Goal: Obtain resource: Obtain resource

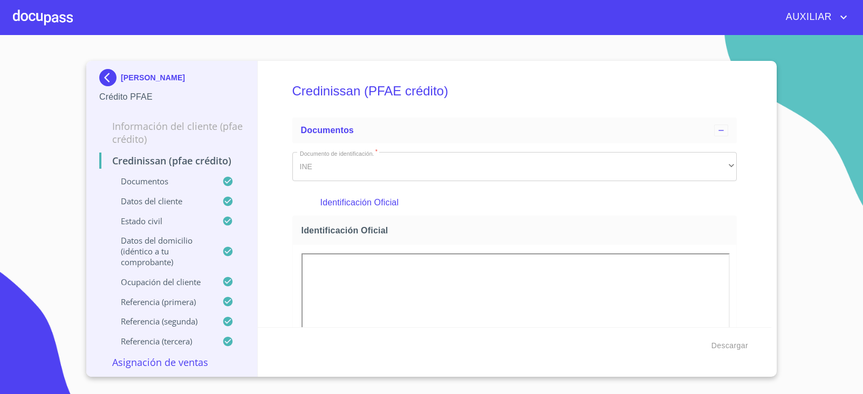
click at [110, 78] on img at bounding box center [110, 77] width 22 height 17
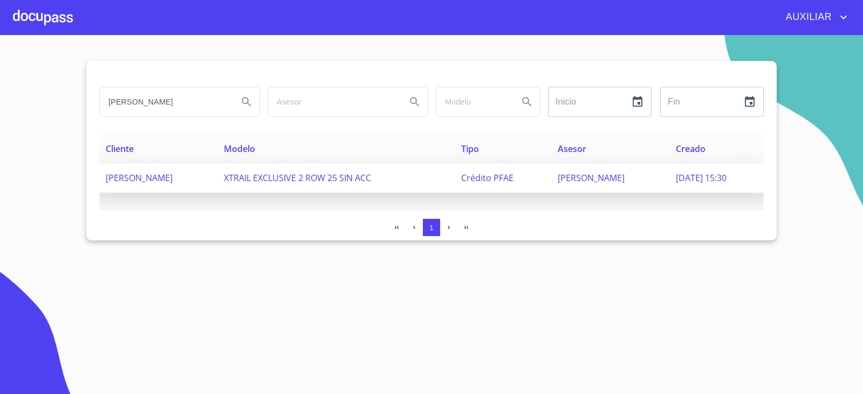
click at [217, 185] on td "[PERSON_NAME]" at bounding box center [158, 179] width 118 height 30
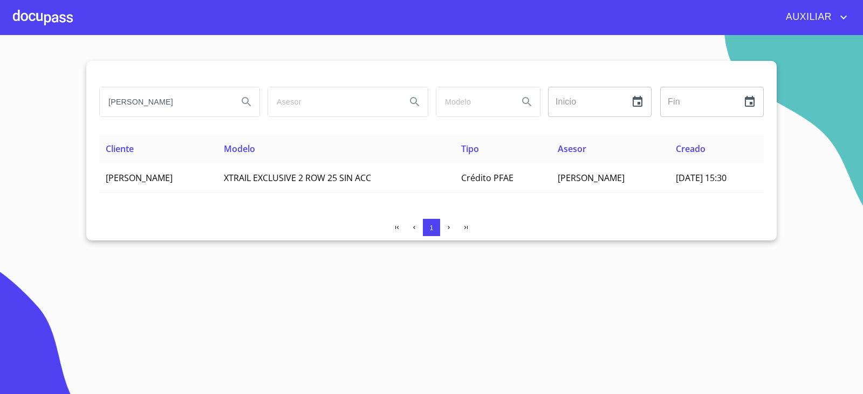
drag, startPoint x: 212, startPoint y: 108, endPoint x: 89, endPoint y: 129, distance: 124.8
click at [89, 129] on div "[PERSON_NAME] ​ Fin ​ Cliente Modelo Tipo Asesor Creado [PERSON_NAME] XTRAIL EX…" at bounding box center [431, 151] width 691 height 180
paste input "MA [PERSON_NAME]"
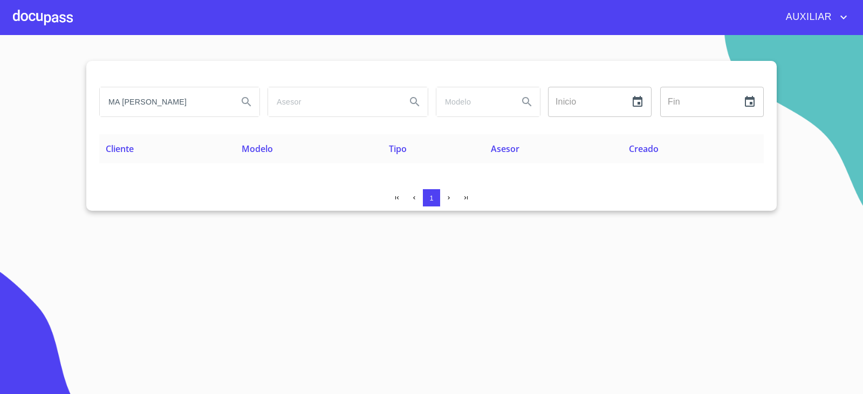
click at [171, 105] on input "MA [PERSON_NAME]" at bounding box center [165, 101] width 130 height 29
drag, startPoint x: 177, startPoint y: 103, endPoint x: 55, endPoint y: 102, distance: 122.0
click at [55, 102] on section "MA [PERSON_NAME] Inicio ​ Fin ​ Cliente Modelo Tipo Asesor Creado 1" at bounding box center [431, 214] width 863 height 359
type input "[PERSON_NAME]"
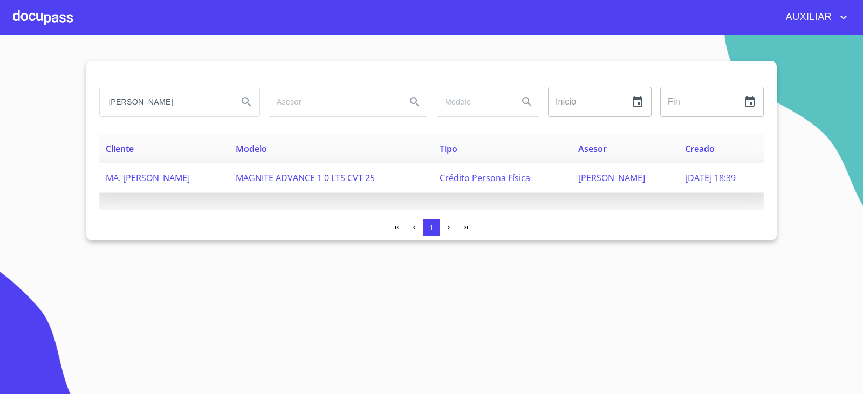
click at [190, 174] on span "MA. [PERSON_NAME]" at bounding box center [148, 178] width 84 height 12
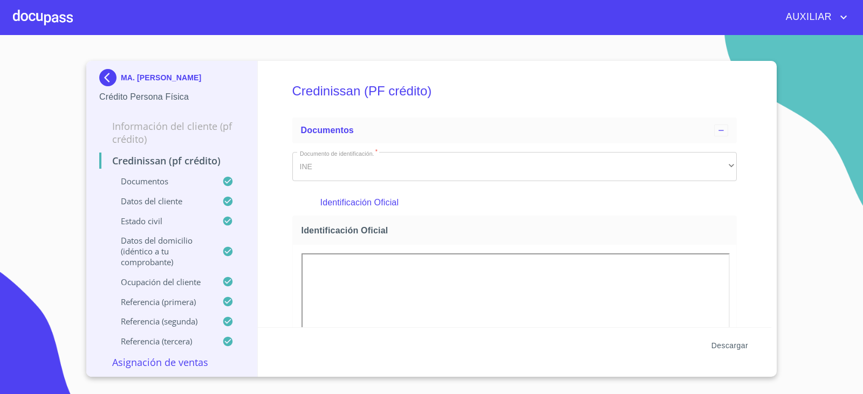
click at [729, 344] on span "Descargar" at bounding box center [730, 345] width 37 height 13
click at [112, 77] on img at bounding box center [110, 77] width 22 height 17
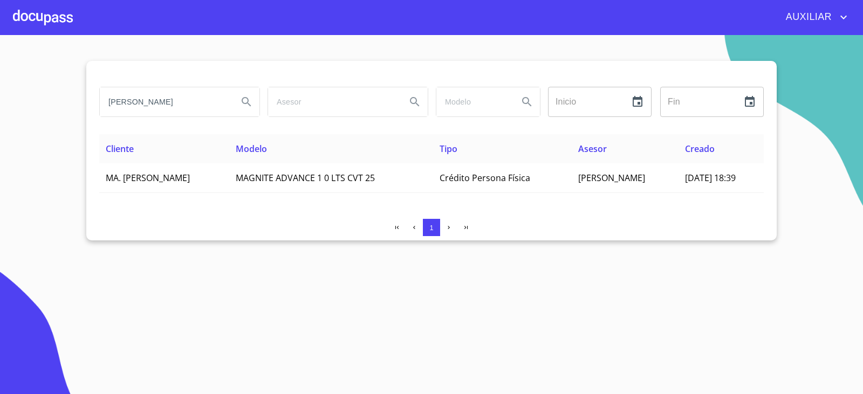
drag, startPoint x: 198, startPoint y: 107, endPoint x: 59, endPoint y: 114, distance: 138.9
click at [59, 114] on section "[PERSON_NAME] Inicio ​ Fin ​ Cliente Modelo Tipo Asesor Creado MA. [PERSON_NAME…" at bounding box center [431, 214] width 863 height 359
paste input "[PERSON_NAME]"
click at [201, 107] on input "[PERSON_NAME]" at bounding box center [165, 101] width 130 height 29
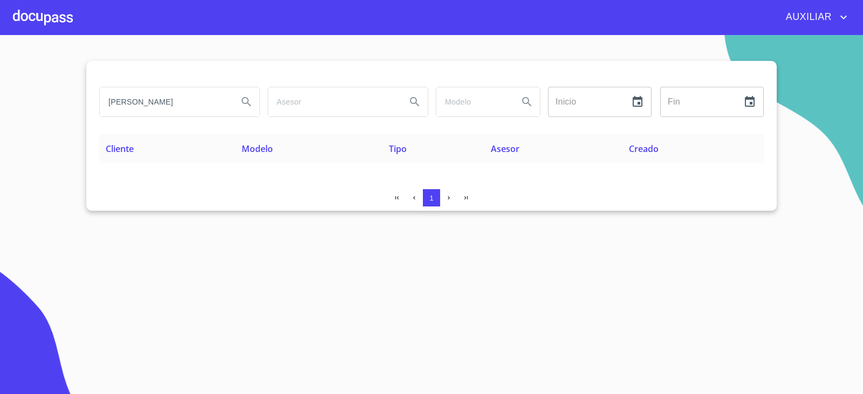
click at [199, 109] on input "[PERSON_NAME]" at bounding box center [165, 101] width 130 height 29
drag, startPoint x: 182, startPoint y: 104, endPoint x: 285, endPoint y: 145, distance: 111.1
click at [285, 145] on div "[PERSON_NAME] ​ Fin ​ Cliente Modelo Tipo Asesor Creado 1" at bounding box center [431, 136] width 691 height 150
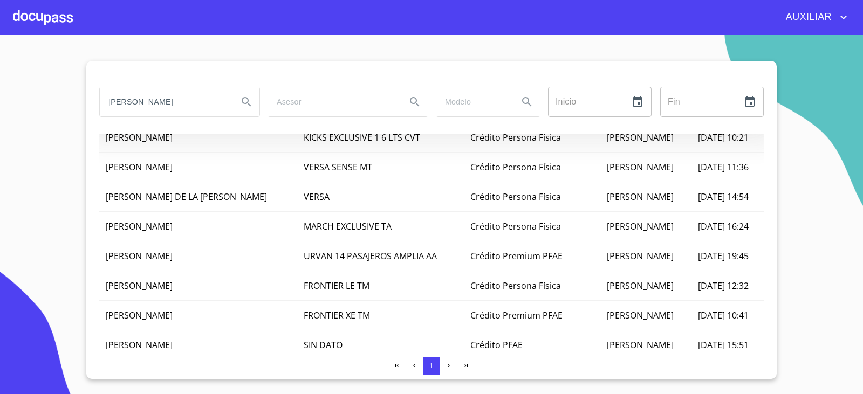
scroll to position [0, 0]
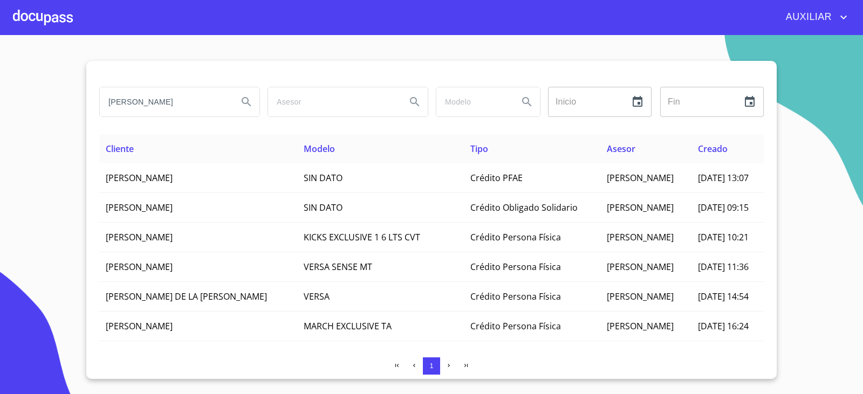
drag, startPoint x: 178, startPoint y: 100, endPoint x: 139, endPoint y: 98, distance: 38.3
click at [139, 98] on input "[PERSON_NAME]" at bounding box center [165, 101] width 130 height 29
type input "J"
type input "NANDE"
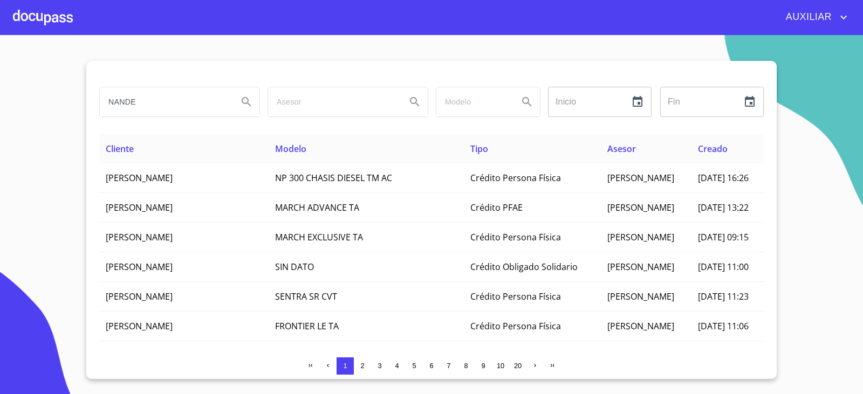
drag, startPoint x: 186, startPoint y: 113, endPoint x: 92, endPoint y: 116, distance: 94.0
click at [92, 116] on div "NANDE Inicio ​ Fin ​ Cliente Modelo Tipo Asesor Creado [PERSON_NAME] NP 300 CHA…" at bounding box center [431, 220] width 691 height 318
type input "[PERSON_NAME]"
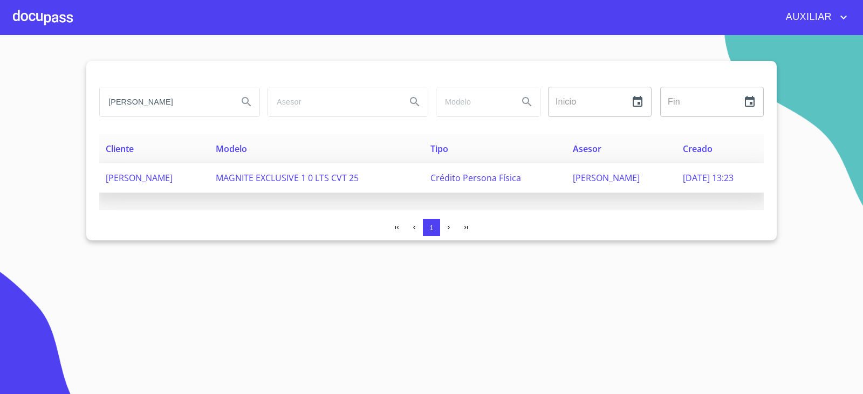
click at [173, 181] on span "[PERSON_NAME]" at bounding box center [139, 178] width 67 height 12
